Goal: Find specific page/section: Find specific page/section

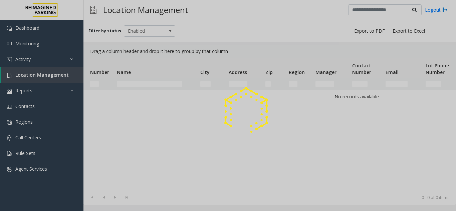
click at [130, 84] on div at bounding box center [228, 105] width 456 height 211
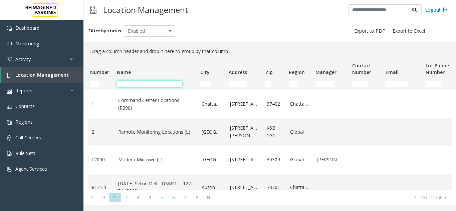
click at [130, 81] on input "Name Filter" at bounding box center [149, 84] width 65 height 7
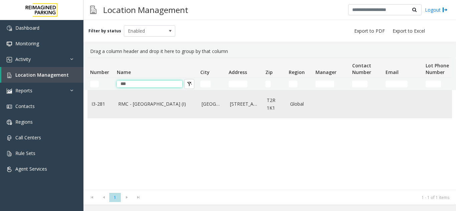
type input "***"
click at [138, 107] on link "RMC - Mount Royal Village (I)" at bounding box center [155, 103] width 75 height 7
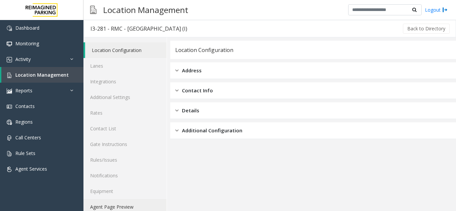
click at [129, 206] on link "Agent Page Preview" at bounding box center [124, 207] width 83 height 16
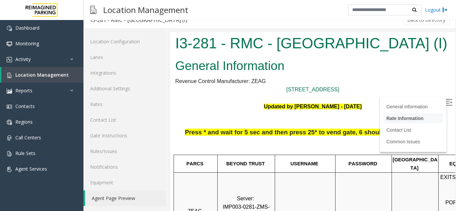
scroll to position [133, 0]
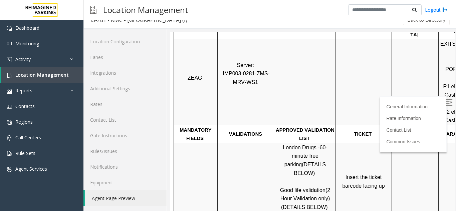
click at [445, 100] on img at bounding box center [448, 102] width 7 height 7
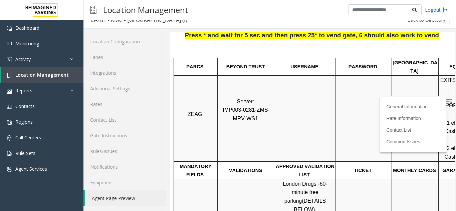
scroll to position [167, 0]
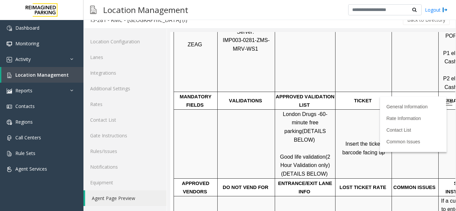
drag, startPoint x: 384, startPoint y: 146, endPoint x: 343, endPoint y: 131, distance: 44.4
click at [343, 131] on p "Insert the ticket barcode facing up" at bounding box center [363, 144] width 55 height 26
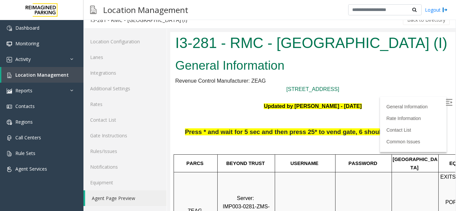
scroll to position [0, 0]
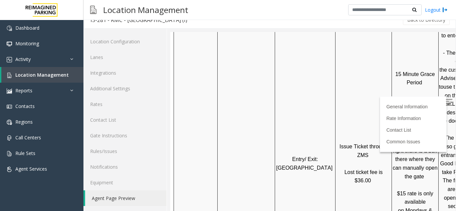
scroll to position [239, 0]
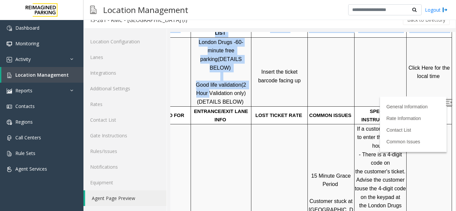
drag, startPoint x: 323, startPoint y: 80, endPoint x: 492, endPoint y: 87, distance: 168.9
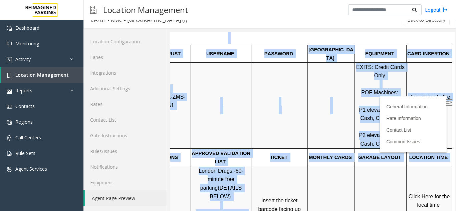
scroll to position [105, 94]
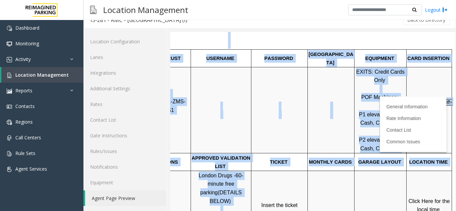
click at [415, 113] on p "stripe down to the right" at bounding box center [429, 110] width 44 height 26
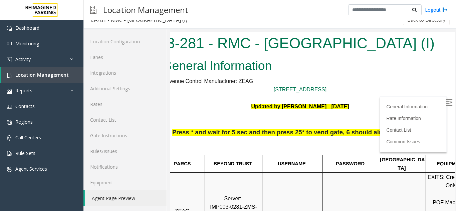
scroll to position [0, 0]
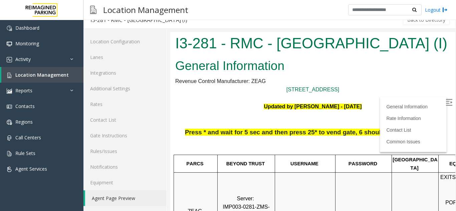
drag, startPoint x: 355, startPoint y: 129, endPoint x: 327, endPoint y: 143, distance: 31.0
click at [170, 116] on html "I3-281 - RMC - Mount Royal Village (I) General Information Revenue Control Manu…" at bounding box center [312, 121] width 285 height 179
click at [236, 113] on p at bounding box center [312, 119] width 275 height 17
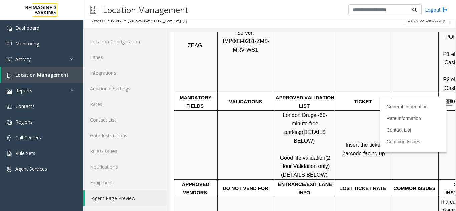
scroll to position [167, 0]
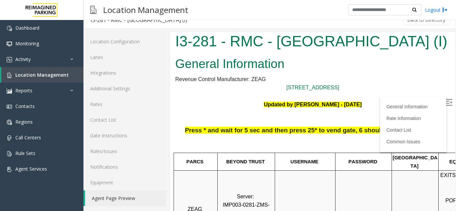
scroll to position [67, 0]
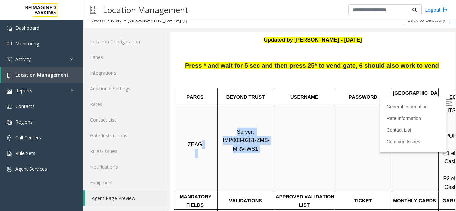
drag, startPoint x: 269, startPoint y: 144, endPoint x: 212, endPoint y: 127, distance: 59.0
click at [212, 127] on tr "ZEAG Server: IMP003-0281-ZMS-MRV-WS1 EXITS: Credit Cards Only POF Machines: P1 …" at bounding box center [355, 149] width 362 height 86
click at [233, 128] on p "Server: IMP003-0281-ZMS-MRV-WS1" at bounding box center [246, 149] width 56 height 43
drag, startPoint x: 232, startPoint y: 123, endPoint x: 279, endPoint y: 144, distance: 51.5
click at [279, 144] on tr "ZEAG Server: IMP003-0281-ZMS-MRV-WS1 EXITS: Credit Cards Only POF Machines: P1 …" at bounding box center [355, 149] width 362 height 86
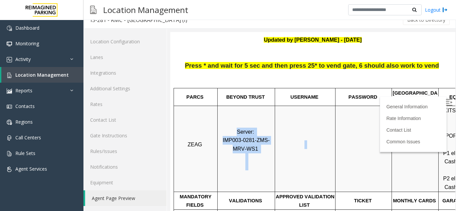
click at [279, 144] on p at bounding box center [304, 148] width 59 height 17
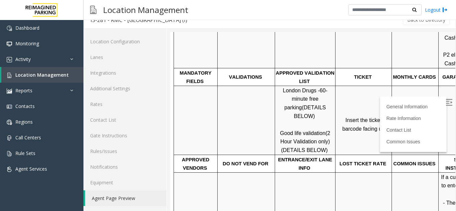
scroll to position [200, 0]
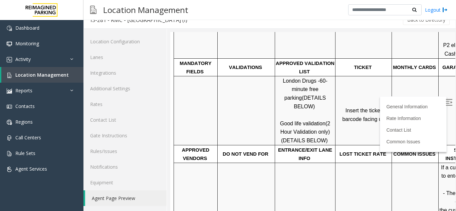
drag, startPoint x: 337, startPoint y: 101, endPoint x: 376, endPoint y: 114, distance: 41.5
click at [376, 114] on p "Insert the ticket barcode facing up" at bounding box center [363, 111] width 55 height 26
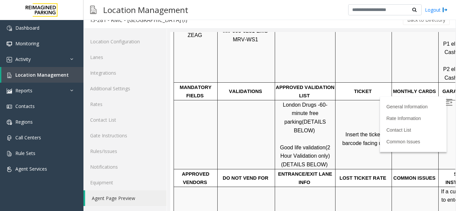
scroll to position [167, 0]
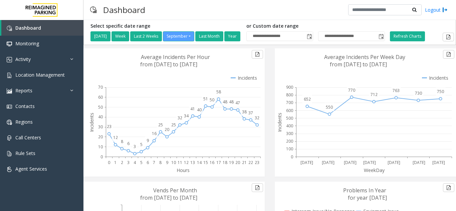
click at [121, 57] on icon at bounding box center [174, 112] width 175 height 128
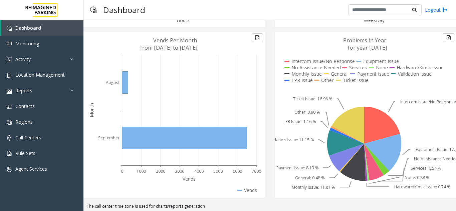
scroll to position [152, 0]
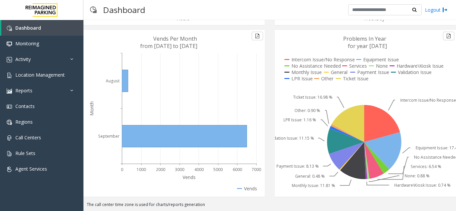
click at [231, 16] on div "Dashboard Logout" at bounding box center [269, 10] width 372 height 20
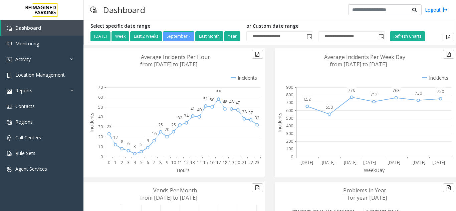
scroll to position [152, 0]
